Goal: Navigation & Orientation: Find specific page/section

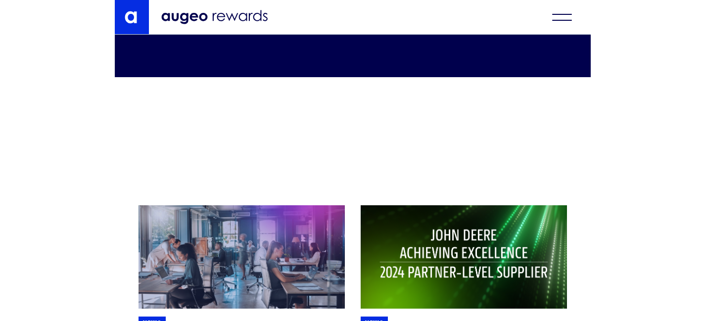
scroll to position [3169, 0]
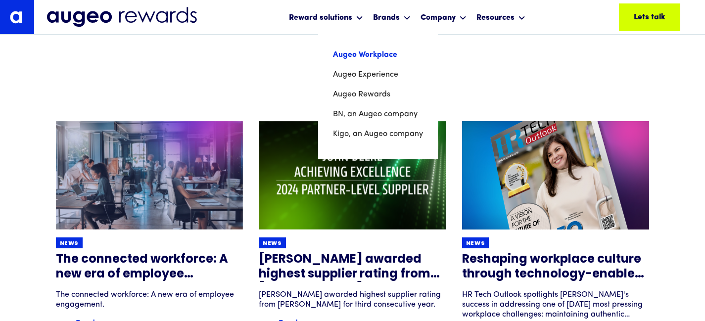
click at [372, 59] on link "Augeo Workplace" at bounding box center [378, 55] width 90 height 20
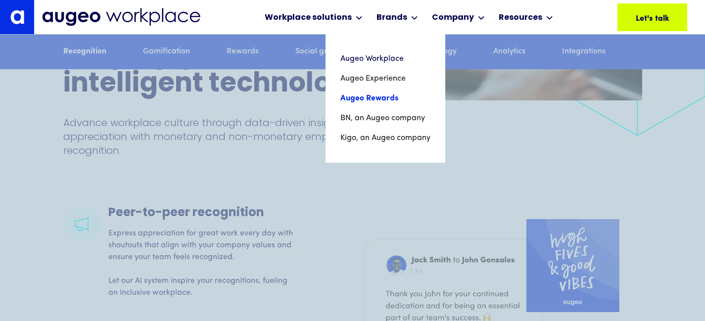
scroll to position [1330, 0]
click at [381, 92] on link "Augeo Rewards" at bounding box center [385, 99] width 90 height 20
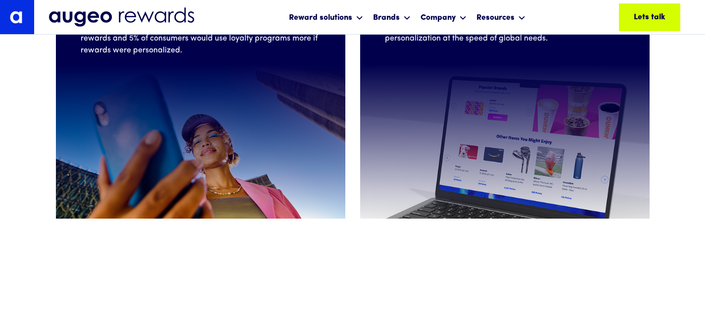
scroll to position [404, 0]
